Goal: Task Accomplishment & Management: Manage account settings

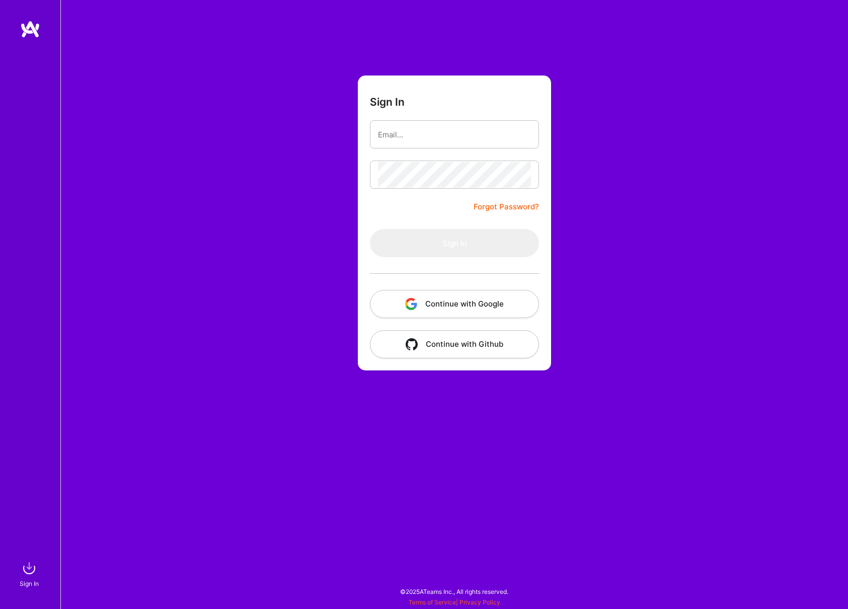
click at [425, 291] on button "Continue with Google" at bounding box center [454, 304] width 169 height 28
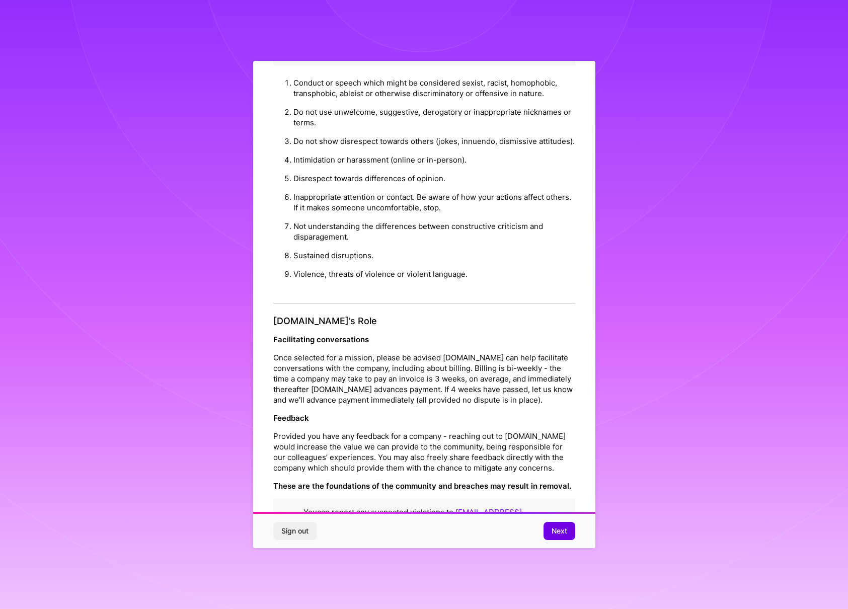
scroll to position [865, 0]
click at [560, 526] on span "Next" at bounding box center [560, 531] width 16 height 10
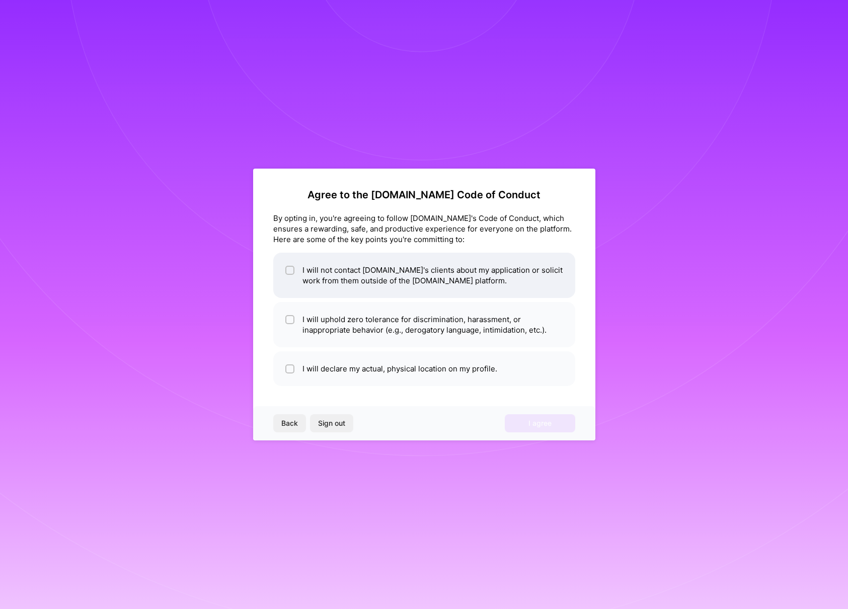
click at [291, 268] on input "checkbox" at bounding box center [290, 270] width 7 height 7
checkbox input "true"
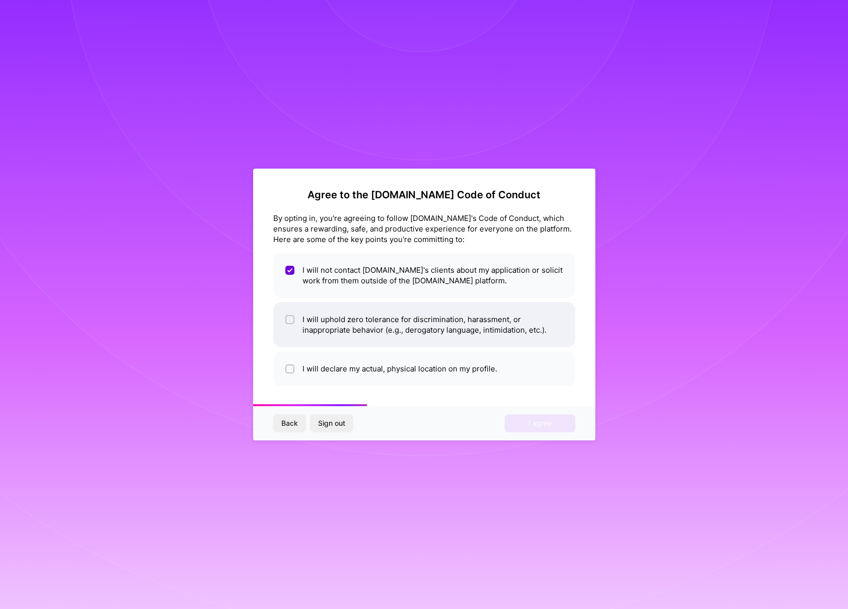
click at [290, 318] on input "checkbox" at bounding box center [290, 320] width 7 height 7
checkbox input "true"
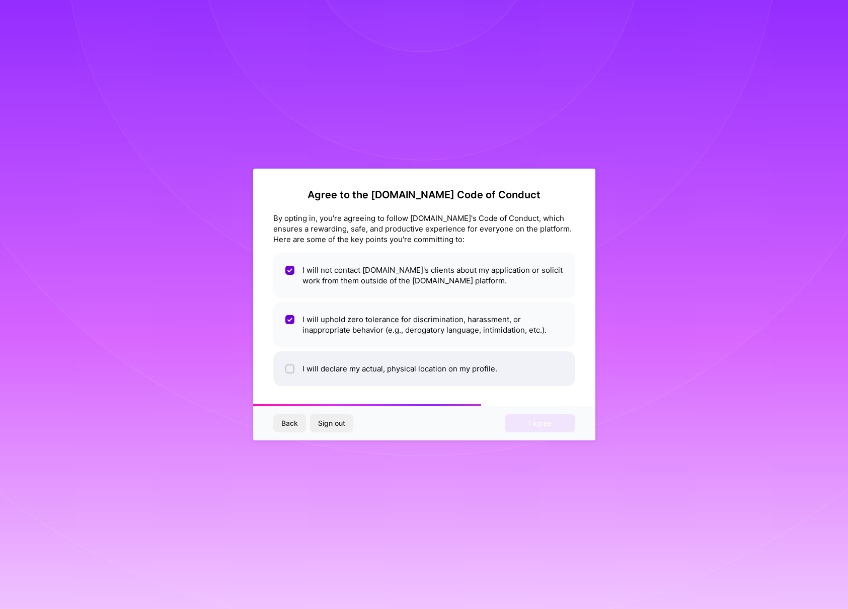
click at [289, 371] on input "checkbox" at bounding box center [290, 369] width 7 height 7
checkbox input "true"
click at [564, 426] on button "I agree" at bounding box center [540, 423] width 70 height 18
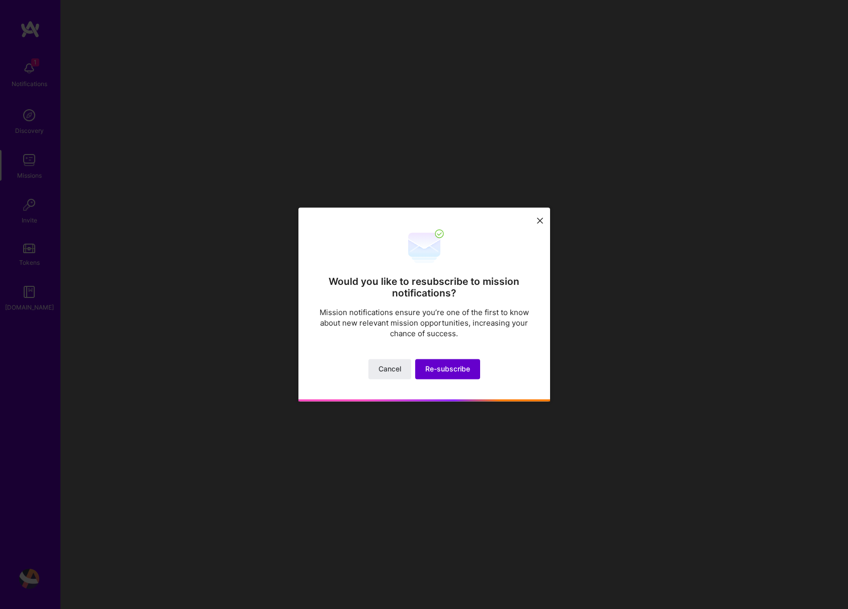
click at [447, 367] on span "Re-subscribe" at bounding box center [447, 369] width 45 height 10
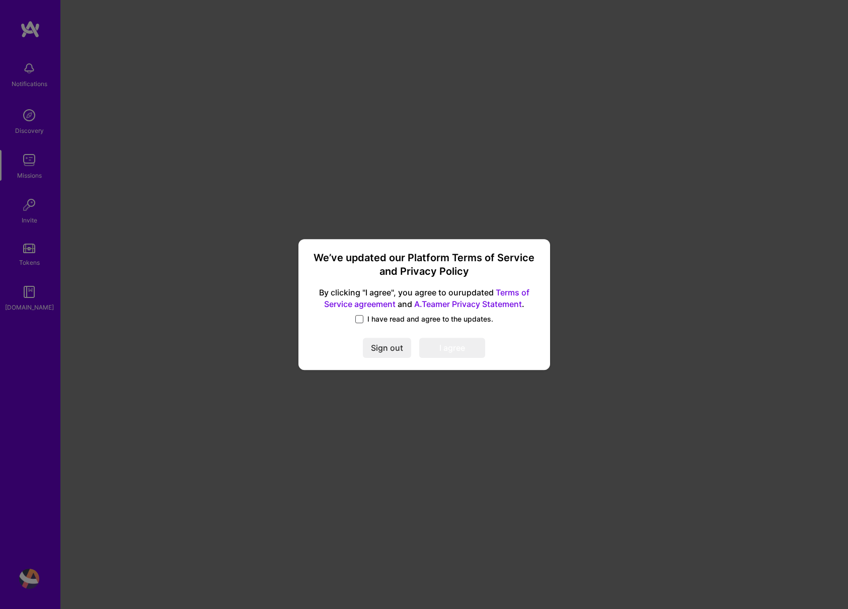
click at [363, 315] on span at bounding box center [359, 319] width 8 height 8
click at [0, 0] on input "I have read and agree to the updates." at bounding box center [0, 0] width 0 height 0
click at [460, 347] on button "I agree" at bounding box center [452, 348] width 66 height 20
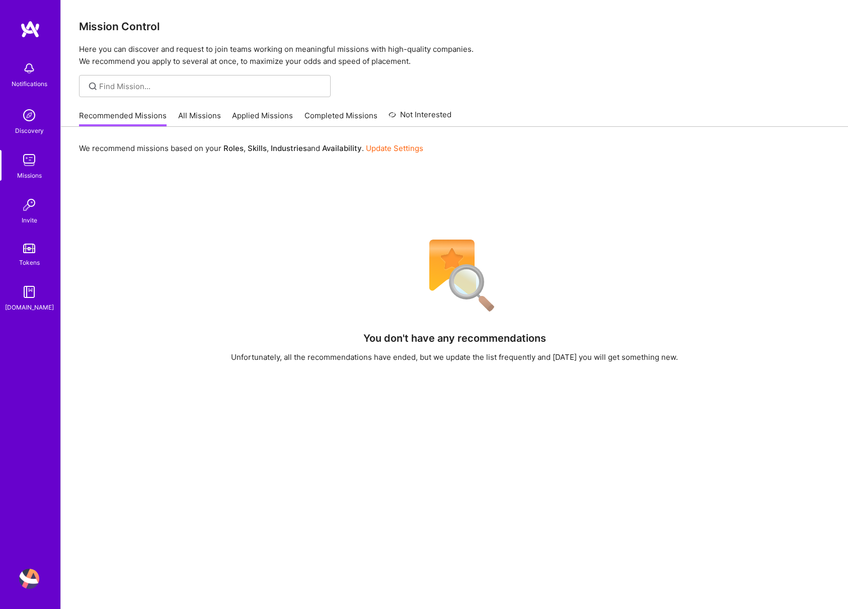
click at [32, 121] on img at bounding box center [29, 115] width 20 height 20
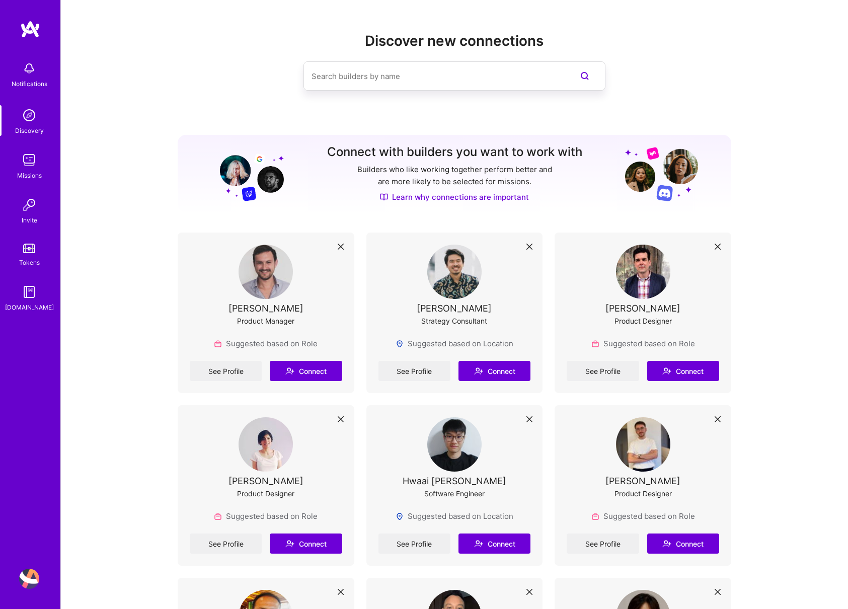
click at [34, 166] on img at bounding box center [29, 160] width 20 height 20
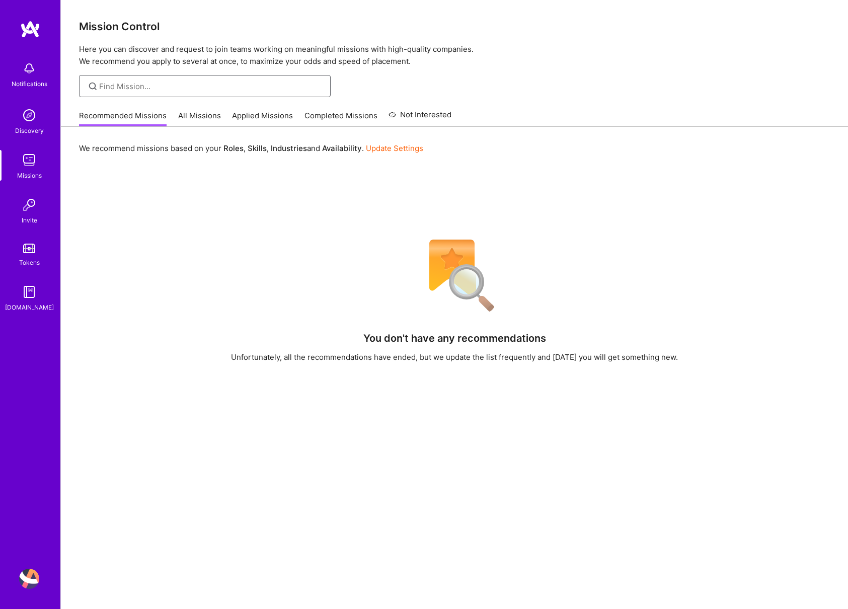
click at [200, 81] on input at bounding box center [211, 86] width 224 height 11
click at [242, 115] on link "Applied Missions" at bounding box center [262, 118] width 61 height 17
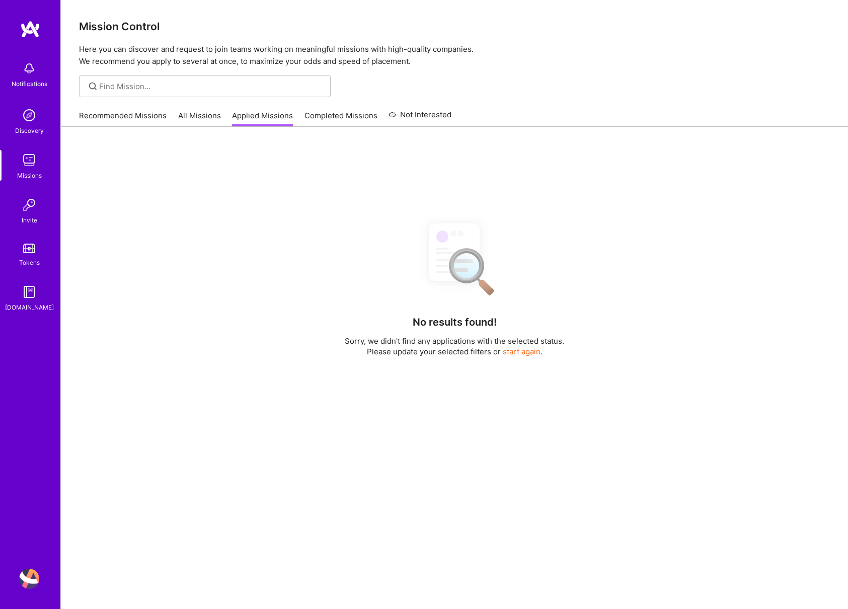
click at [133, 121] on link "Recommended Missions" at bounding box center [123, 118] width 88 height 17
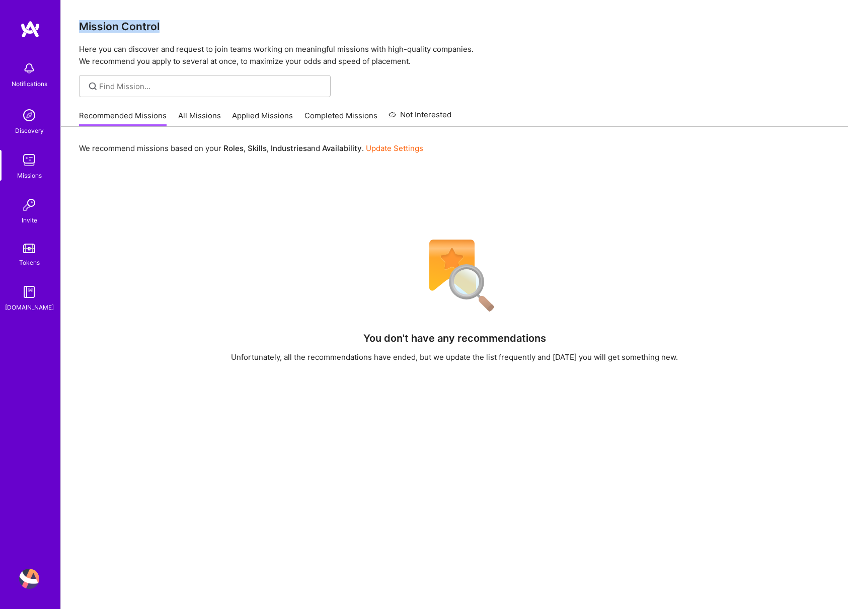
drag, startPoint x: 82, startPoint y: 26, endPoint x: 426, endPoint y: 4, distance: 345.4
click at [171, 27] on h3 "Mission Control" at bounding box center [454, 26] width 751 height 13
copy h3 "Mission Control"
drag, startPoint x: 388, startPoint y: 339, endPoint x: 760, endPoint y: 109, distance: 438.0
click at [698, 359] on div "You don't have any recommendations Unfortunately, all the recommendations have …" at bounding box center [454, 476] width 751 height 487
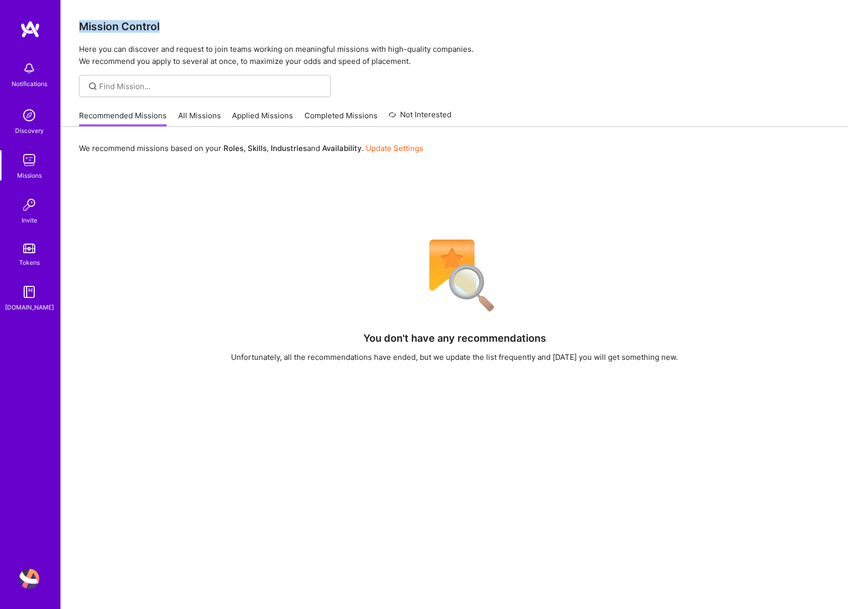
copy div "You don't have any recommendations Unfortunately, all the recommendations have …"
drag, startPoint x: 713, startPoint y: 164, endPoint x: 726, endPoint y: 135, distance: 31.5
click at [713, 164] on div "We recommend missions based on your Roles , Skills , Industries and Availabilit…" at bounding box center [454, 429] width 787 height 605
click at [29, 574] on img at bounding box center [29, 579] width 20 height 20
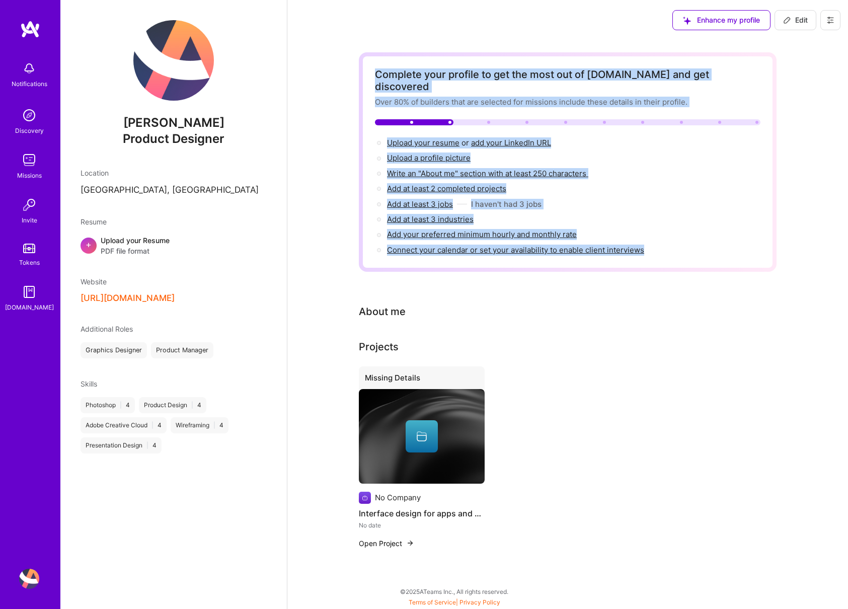
drag, startPoint x: 376, startPoint y: 76, endPoint x: 656, endPoint y: 246, distance: 327.2
click at [656, 246] on div "Complete your profile to get the most out of [DOMAIN_NAME] and get discovered O…" at bounding box center [568, 161] width 418 height 219
copy div "Complete your profile to get the most out of [DOMAIN_NAME] and get discovered O…"
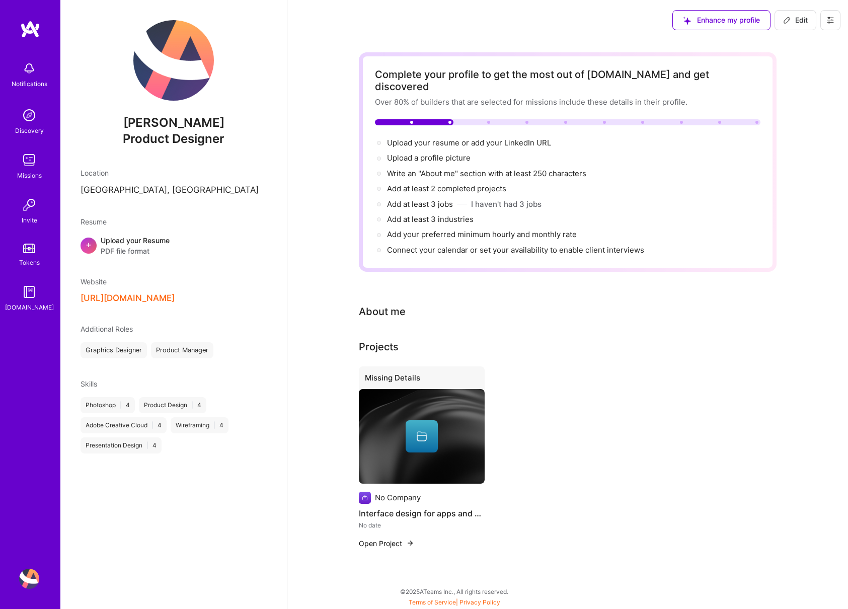
drag, startPoint x: 657, startPoint y: 349, endPoint x: 817, endPoint y: 186, distance: 228.8
click at [657, 349] on div "Projects Missing Details No Company Interface design for apps and websites No d…" at bounding box center [568, 449] width 418 height 221
click at [664, 415] on div "Missing Details No Company Interface design for apps and websites No date Open …" at bounding box center [568, 463] width 418 height 194
